Goal: Information Seeking & Learning: Learn about a topic

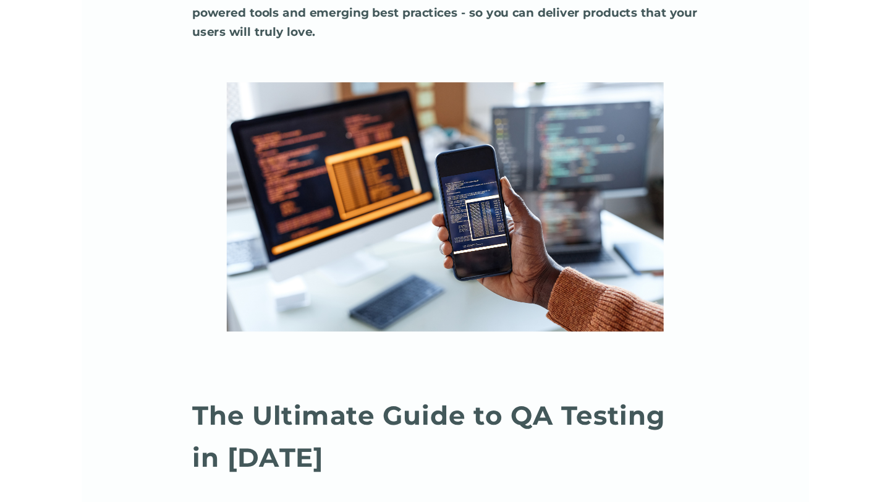
scroll to position [1078, 0]
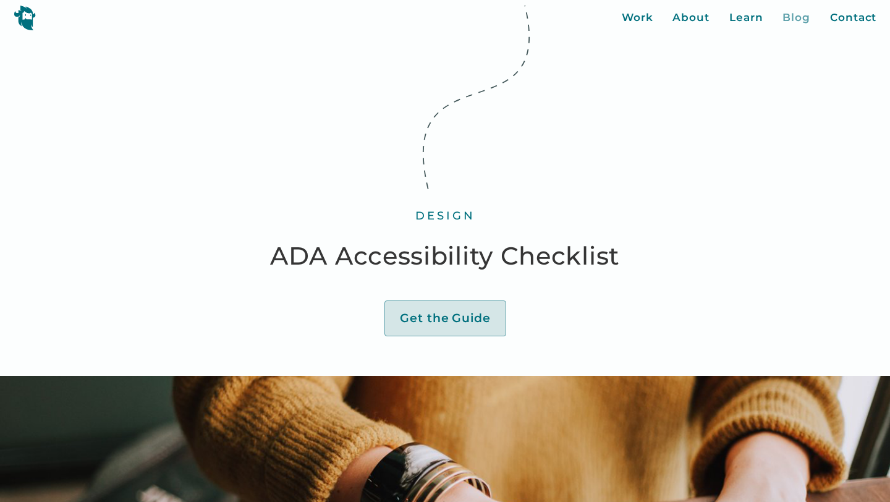
click at [788, 19] on div "Blog" at bounding box center [797, 18] width 28 height 16
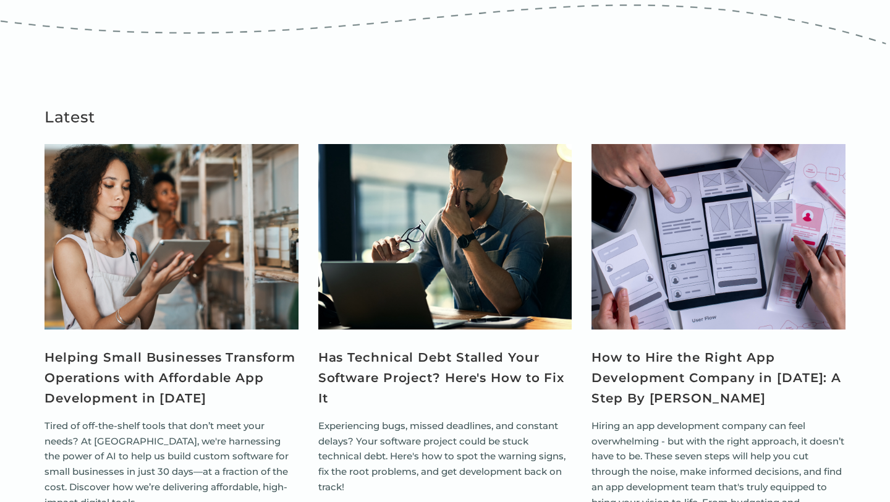
scroll to position [755, 0]
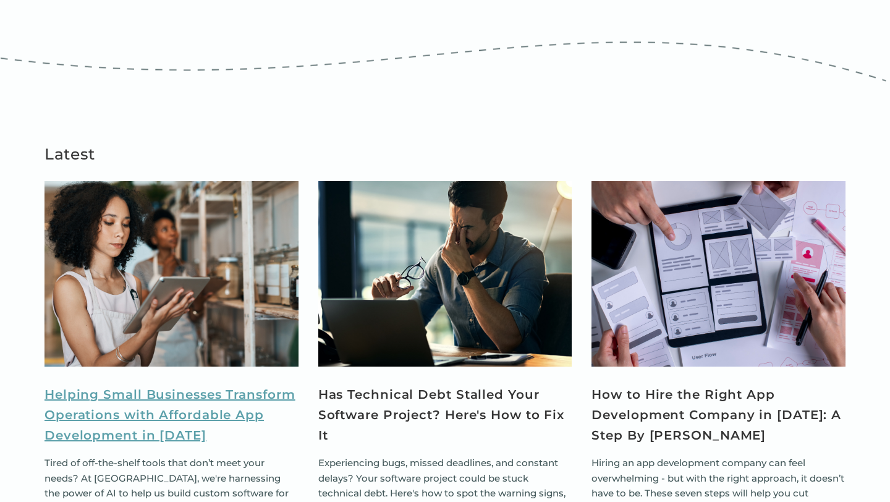
click at [202, 385] on link "Helping Small Businesses Transform Operations with Affordable App Development i…" at bounding box center [172, 415] width 254 height 61
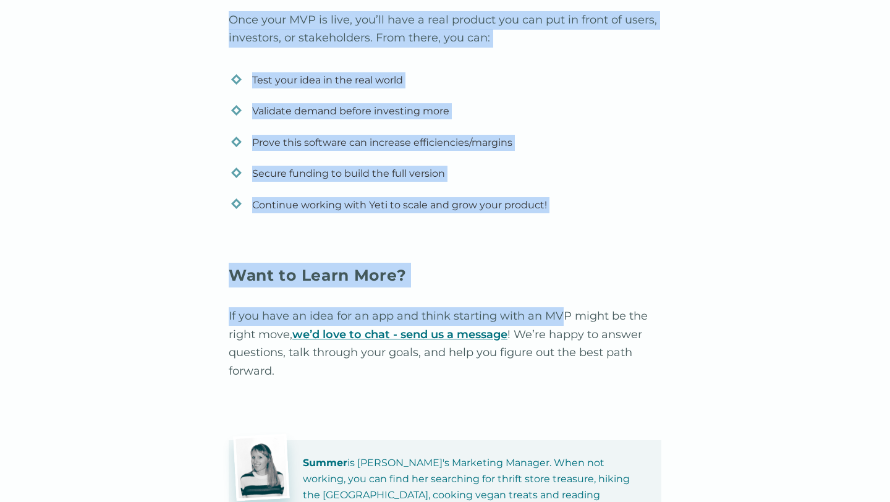
scroll to position [3908, 0]
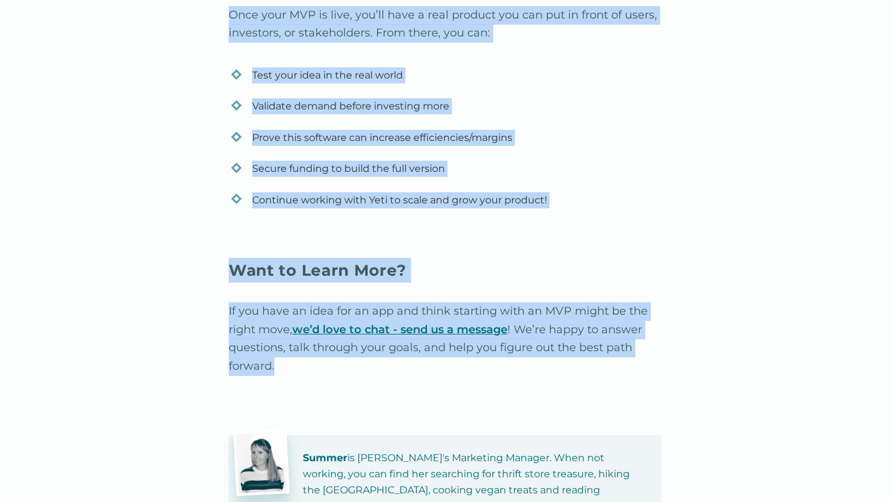
drag, startPoint x: 205, startPoint y: 193, endPoint x: 563, endPoint y: 369, distance: 398.7
copy div "Helping Small Businesses Transform Operations with Affordable App Development i…"
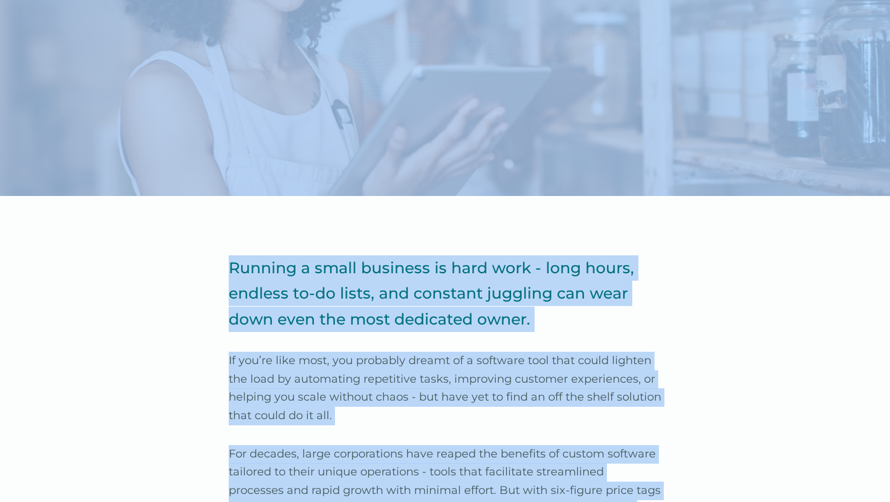
scroll to position [0, 0]
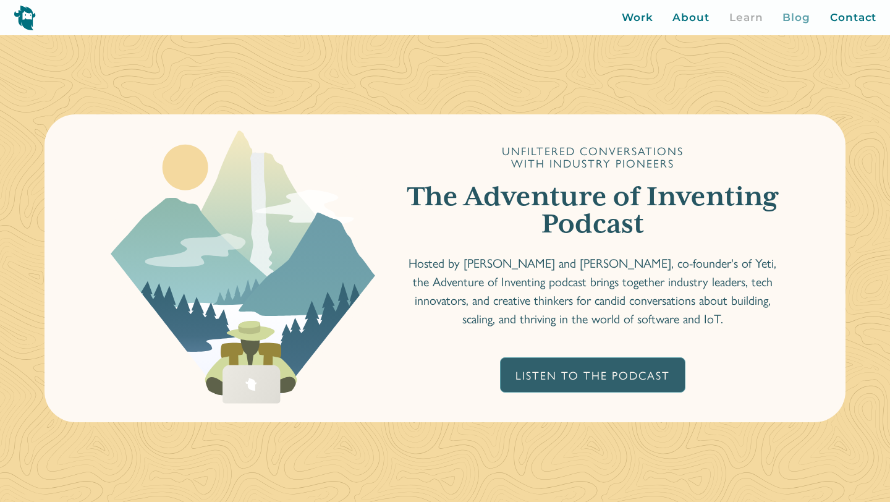
click at [794, 21] on div "Blog" at bounding box center [797, 18] width 28 height 16
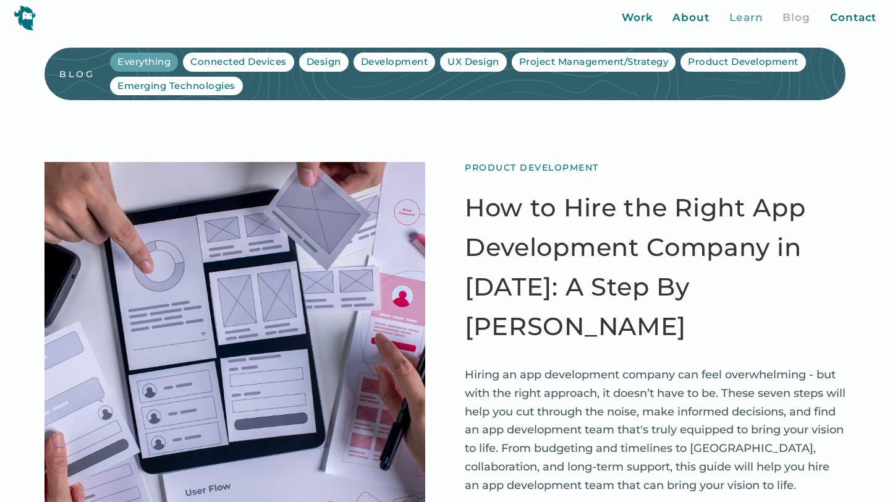
click at [747, 19] on div "Learn" at bounding box center [746, 18] width 34 height 16
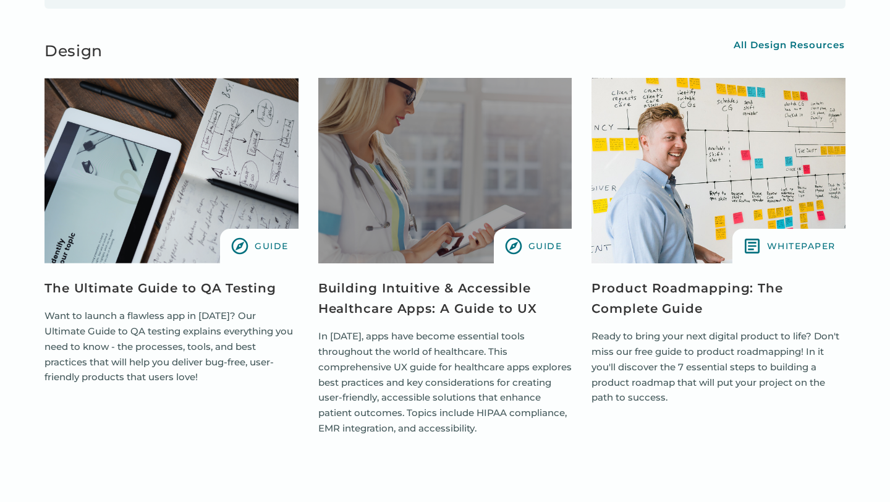
scroll to position [1909, 0]
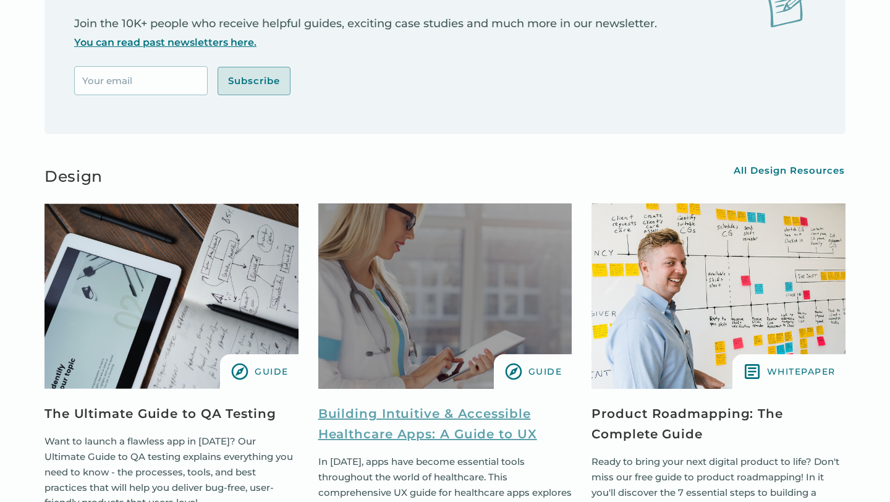
click at [410, 434] on link "Building Intuitive & Accessible Healthcare Apps: A Guide to UX" at bounding box center [445, 424] width 254 height 41
click at [346, 442] on link "Building Intuitive & Accessible Healthcare Apps: A Guide to UX" at bounding box center [445, 424] width 254 height 41
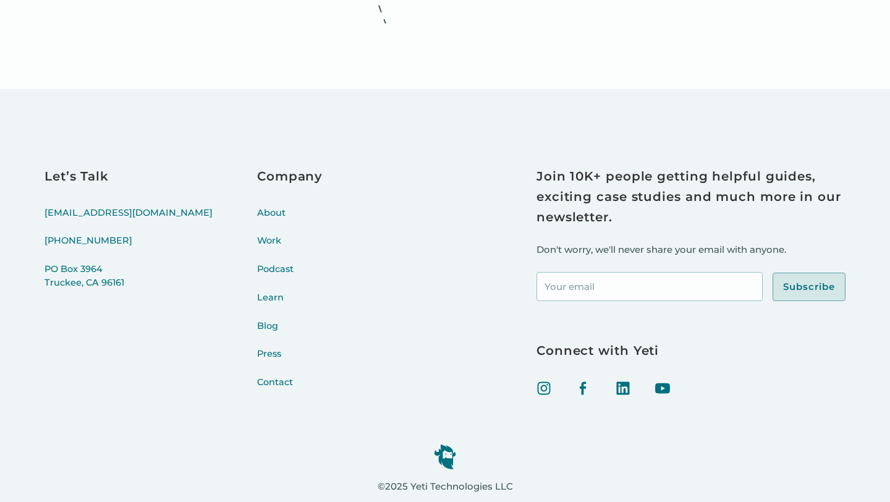
scroll to position [15889, 0]
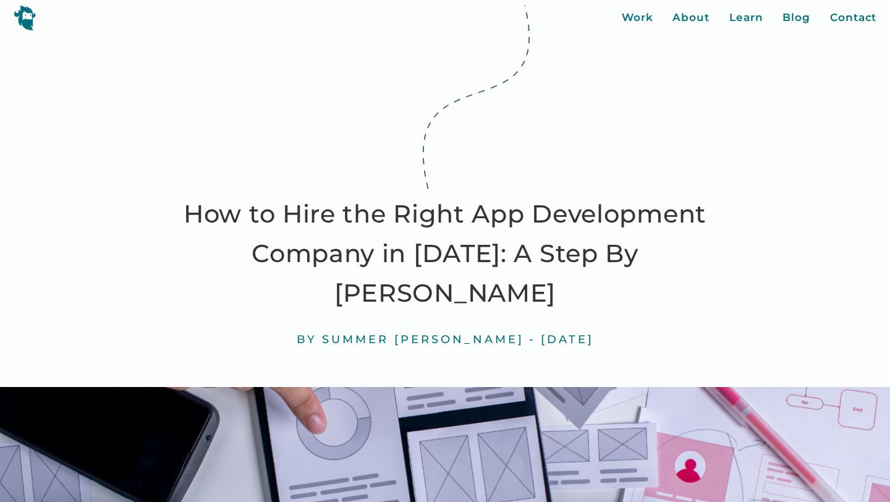
drag, startPoint x: 183, startPoint y: 198, endPoint x: 542, endPoint y: 192, distance: 358.6
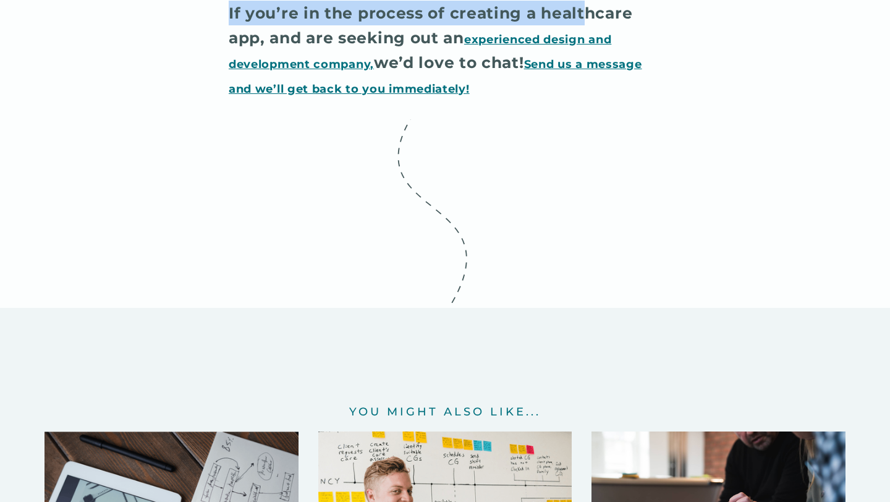
scroll to position [14443, 0]
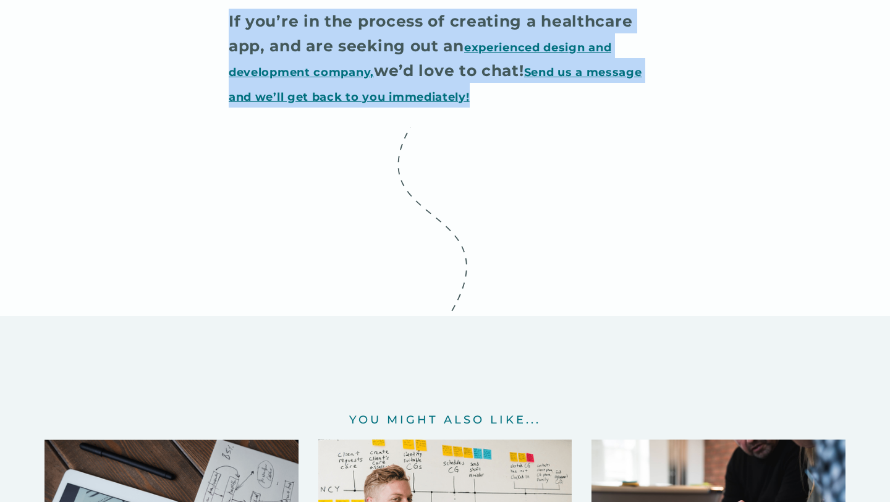
drag, startPoint x: 248, startPoint y: 258, endPoint x: 637, endPoint y: 132, distance: 409.4
copy div "Loremips Dolorsita & Consectetu Adipiscing Elit: S Doeiu te IN Utl etd Magna Al…"
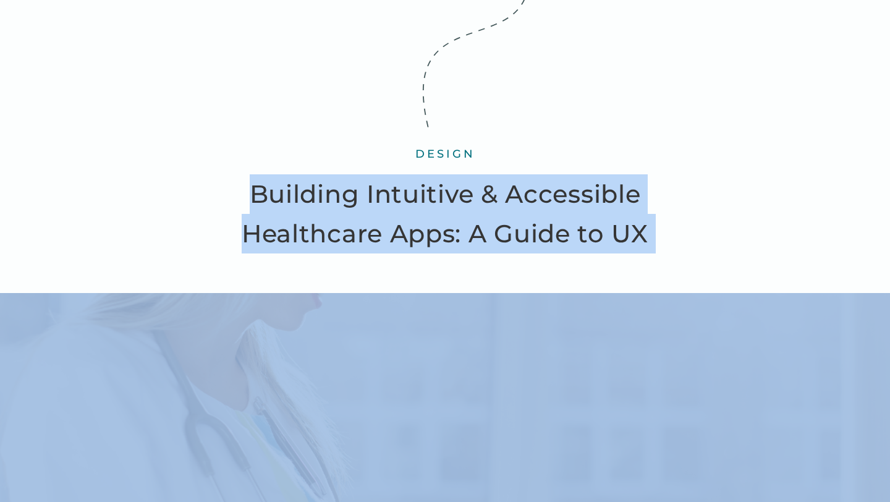
scroll to position [0, 0]
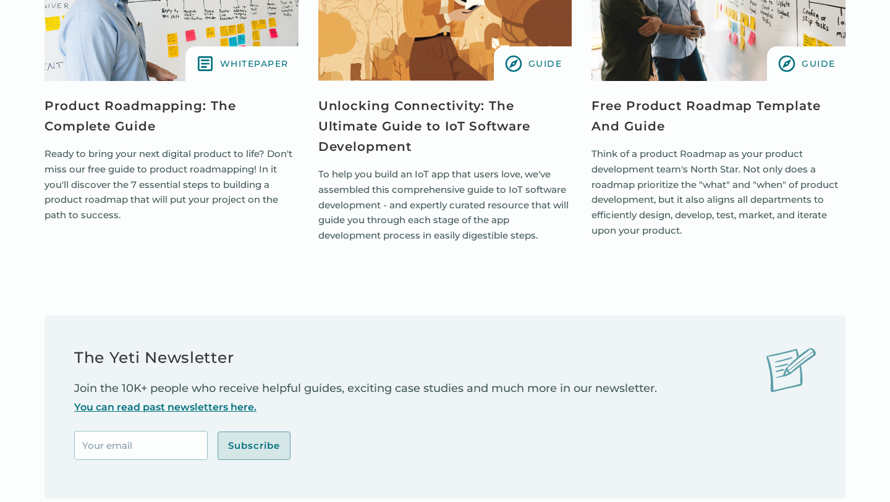
scroll to position [1580, 0]
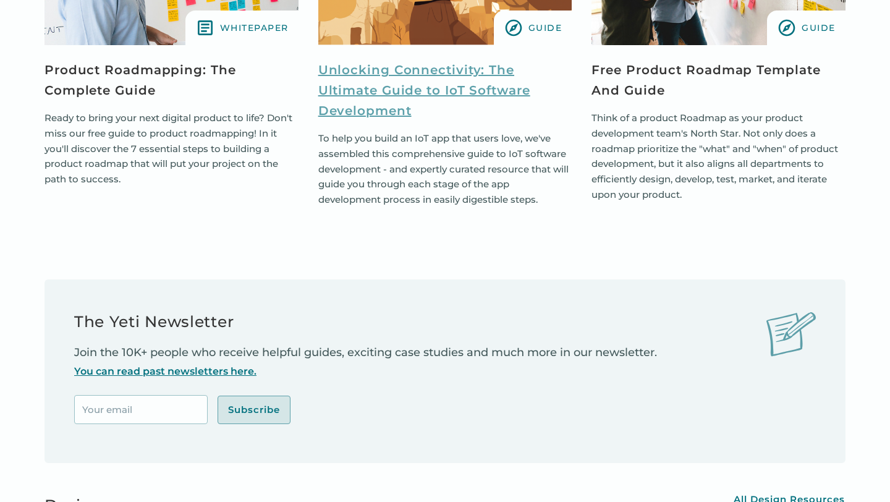
click at [388, 97] on link "Unlocking Connectivity: The Ultimate Guide to IoT Software Development" at bounding box center [445, 90] width 254 height 61
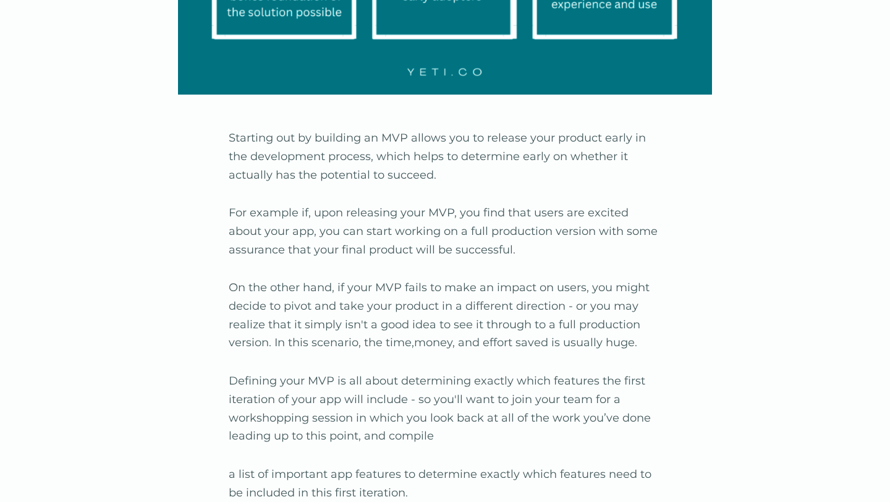
scroll to position [19330, 0]
